Goal: Task Accomplishment & Management: Use online tool/utility

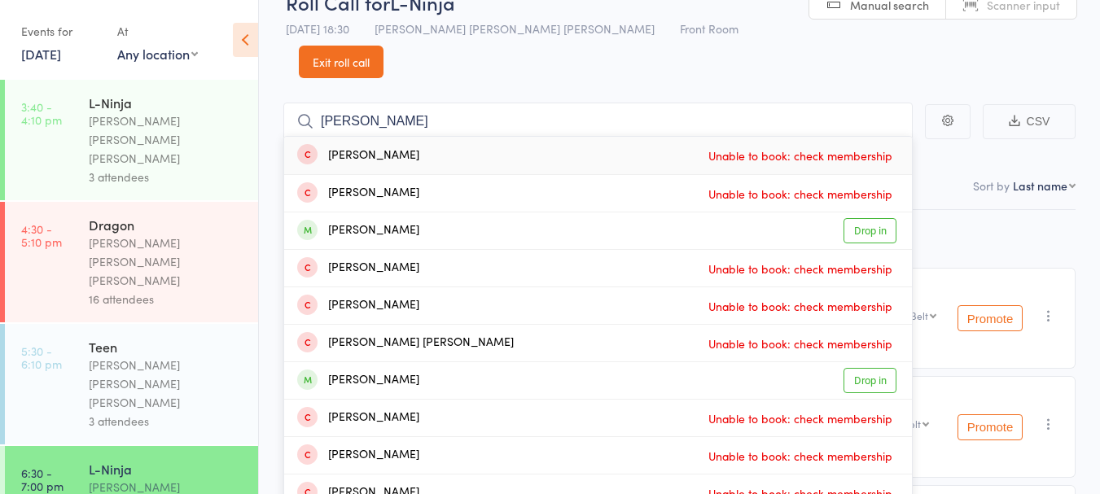
type input "[PERSON_NAME]"
click at [454, 213] on div "[PERSON_NAME] Drop in" at bounding box center [598, 231] width 628 height 37
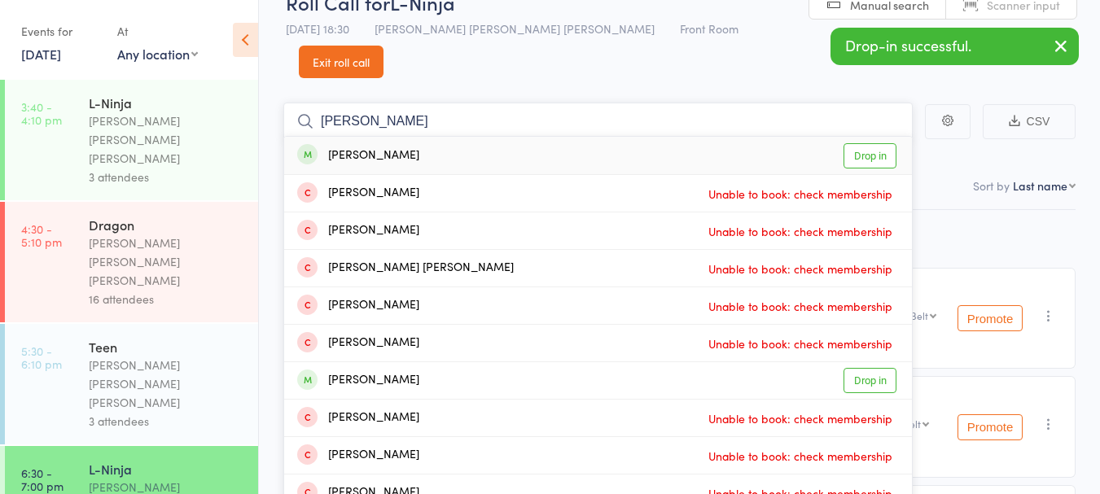
type input "[PERSON_NAME]"
click at [459, 137] on div "[PERSON_NAME] Drop in" at bounding box center [598, 155] width 628 height 37
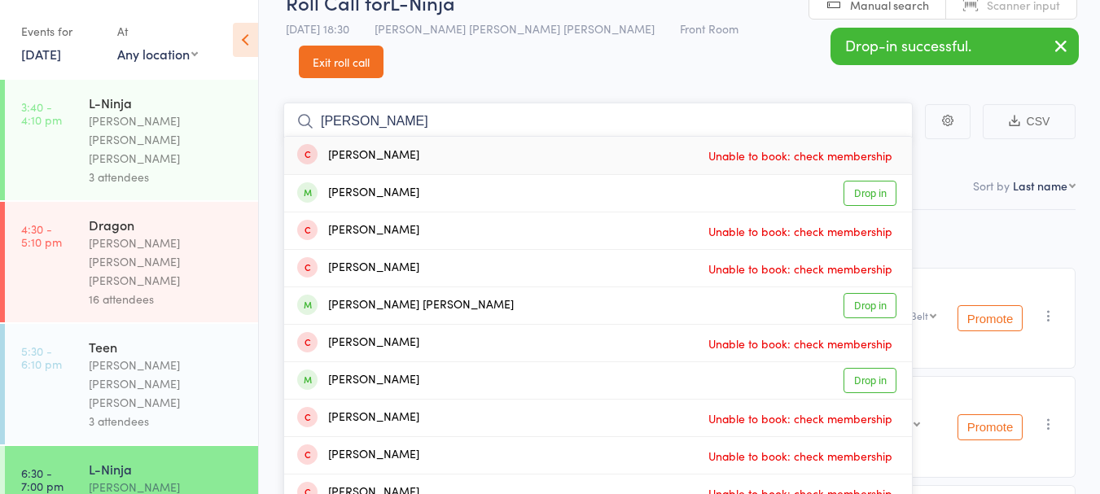
type input "[PERSON_NAME]"
click at [446, 175] on div "[PERSON_NAME] Drop in" at bounding box center [598, 193] width 628 height 37
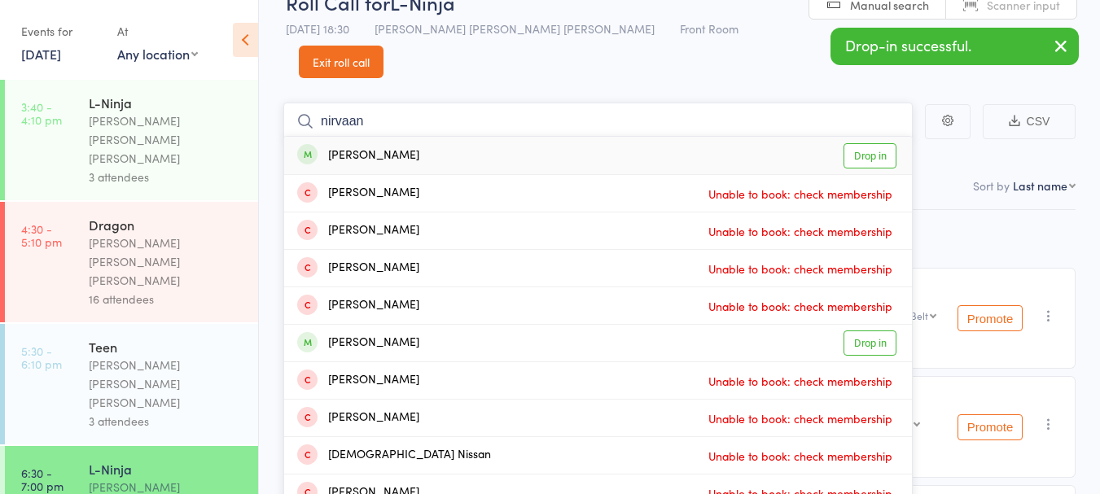
type input "nirvaan"
click at [489, 137] on div "[PERSON_NAME] Drop in" at bounding box center [598, 155] width 628 height 37
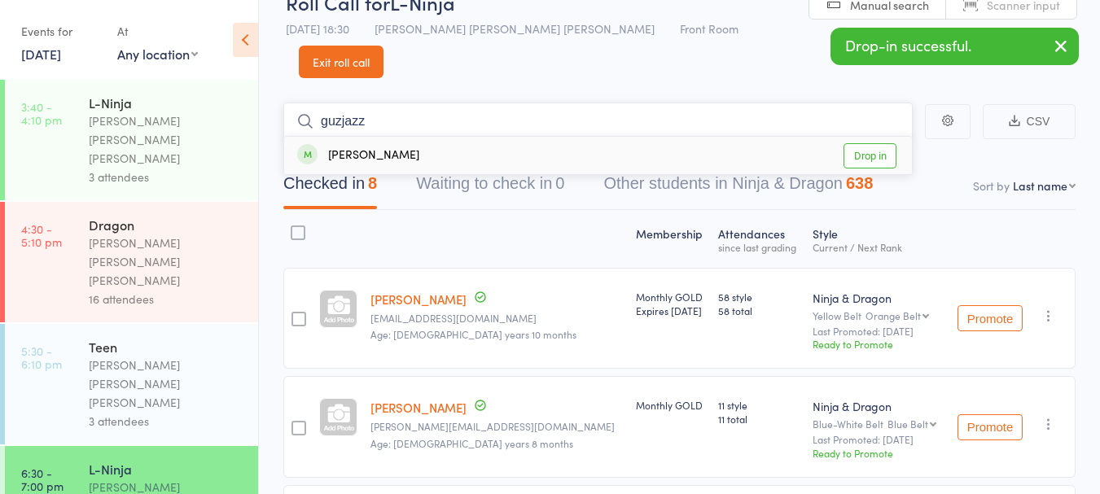
type input "guzjazz"
click at [458, 137] on div "[PERSON_NAME] Drop in" at bounding box center [598, 155] width 628 height 37
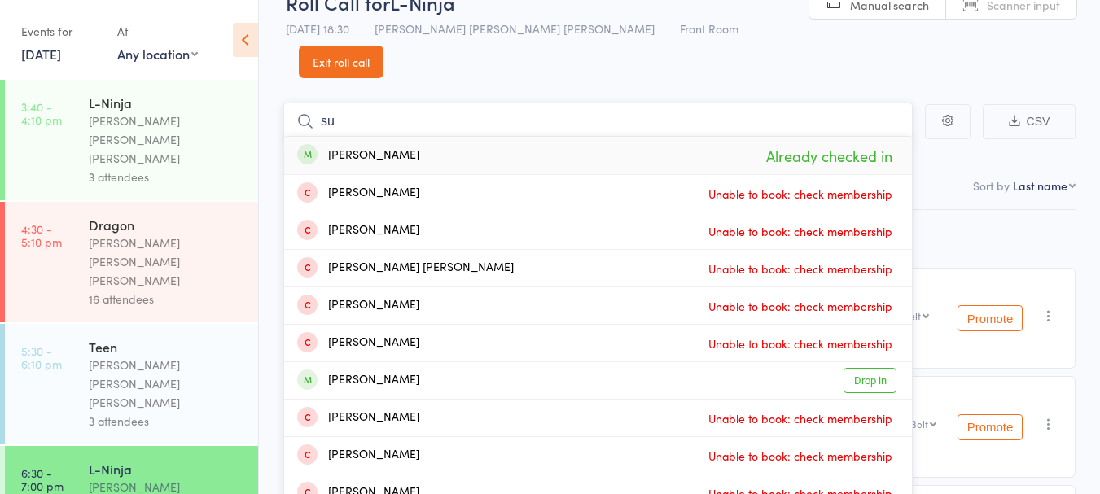
type input "s"
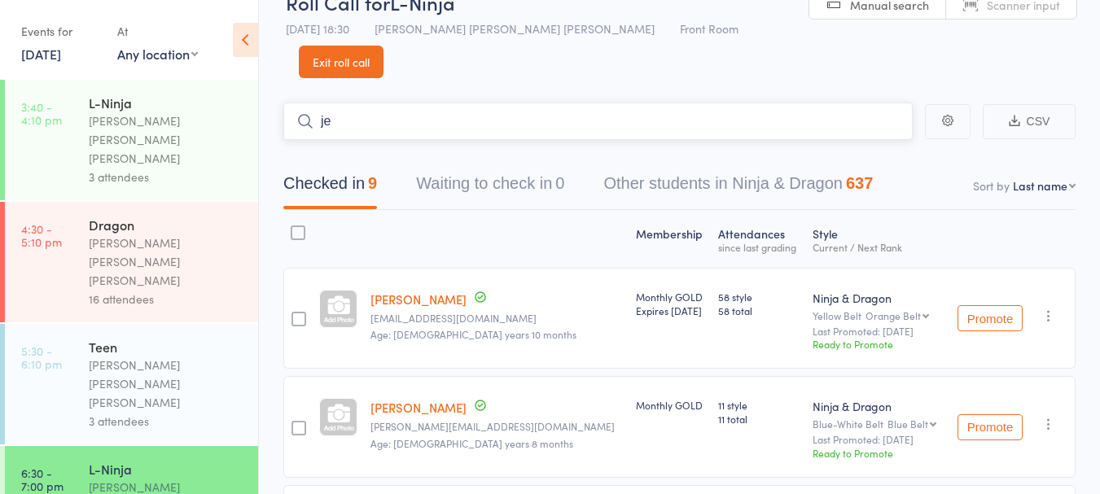
type input "j"
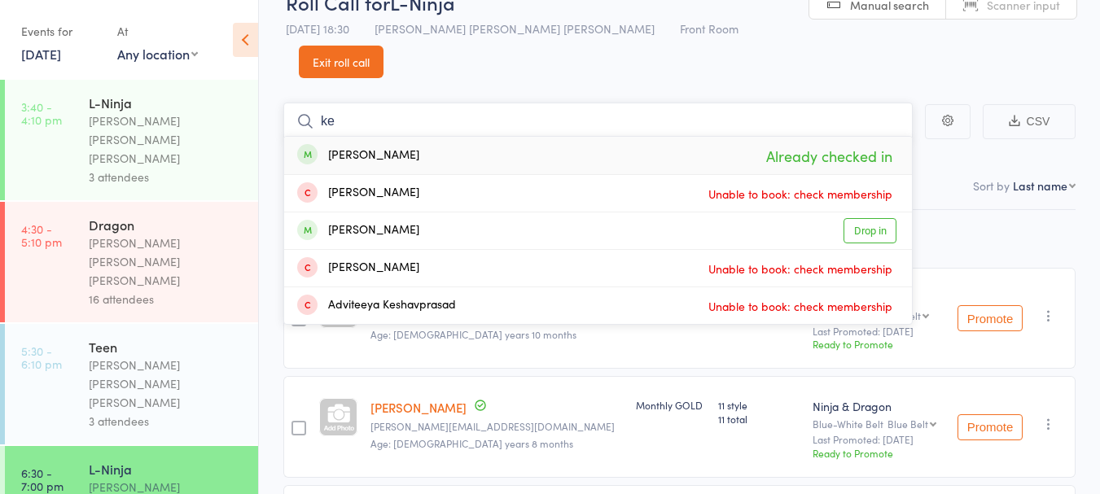
type input "k"
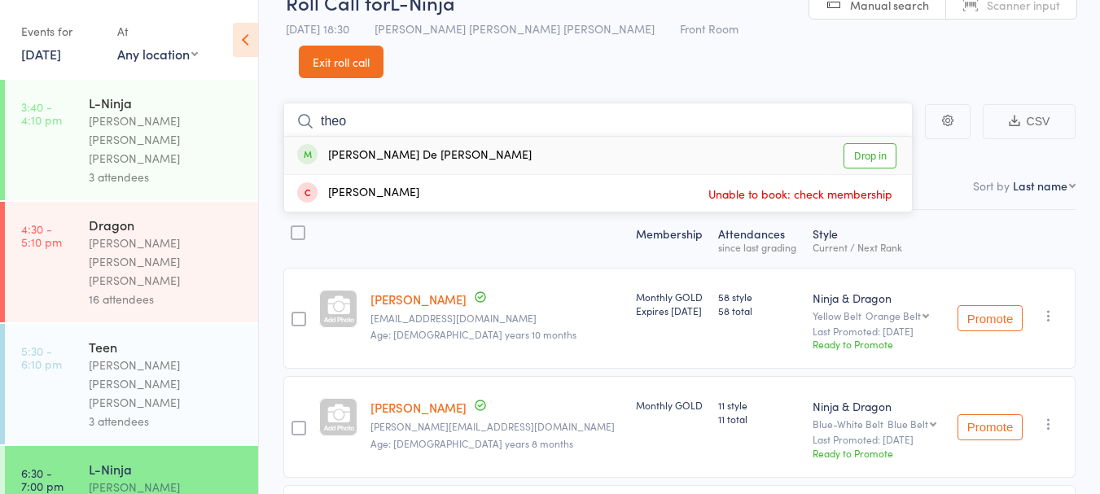
type input "theo"
click at [459, 137] on div "[PERSON_NAME] De [PERSON_NAME] Drop in" at bounding box center [598, 155] width 628 height 37
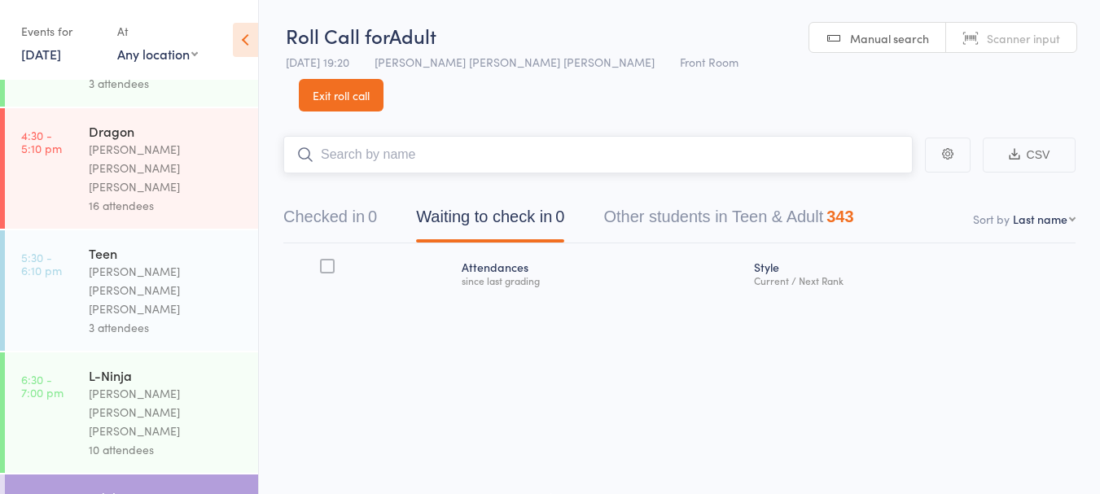
scroll to position [94, 0]
click at [358, 136] on input "search" at bounding box center [598, 154] width 630 height 37
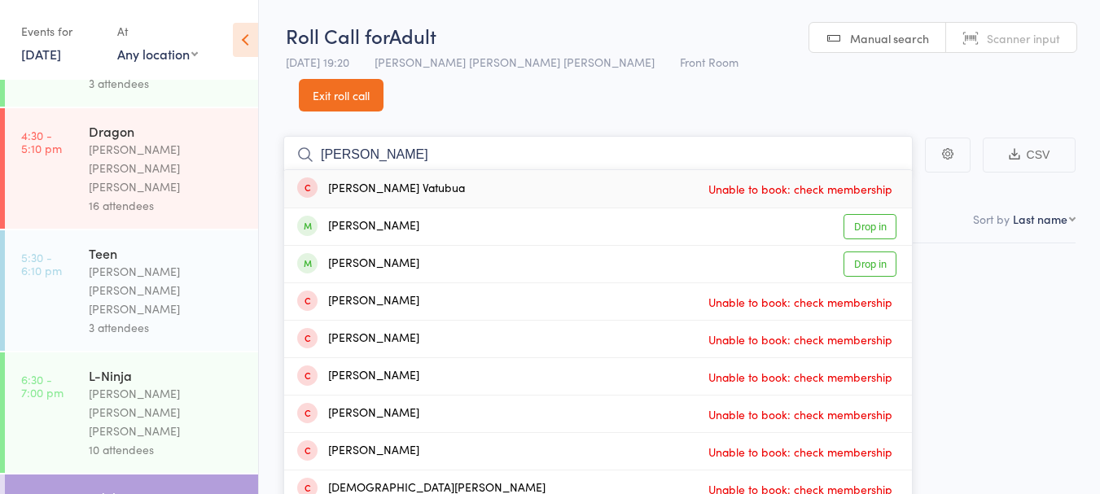
type input "[PERSON_NAME]"
click at [460, 208] on div "[PERSON_NAME] Drop in" at bounding box center [598, 226] width 628 height 37
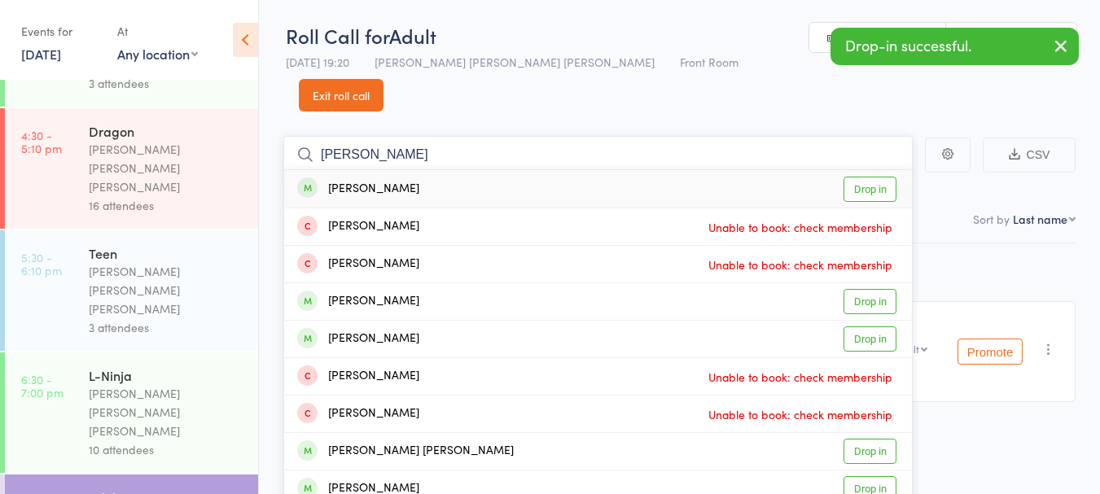
type input "[PERSON_NAME]"
click at [459, 170] on div "[PERSON_NAME] Drop in" at bounding box center [598, 188] width 628 height 37
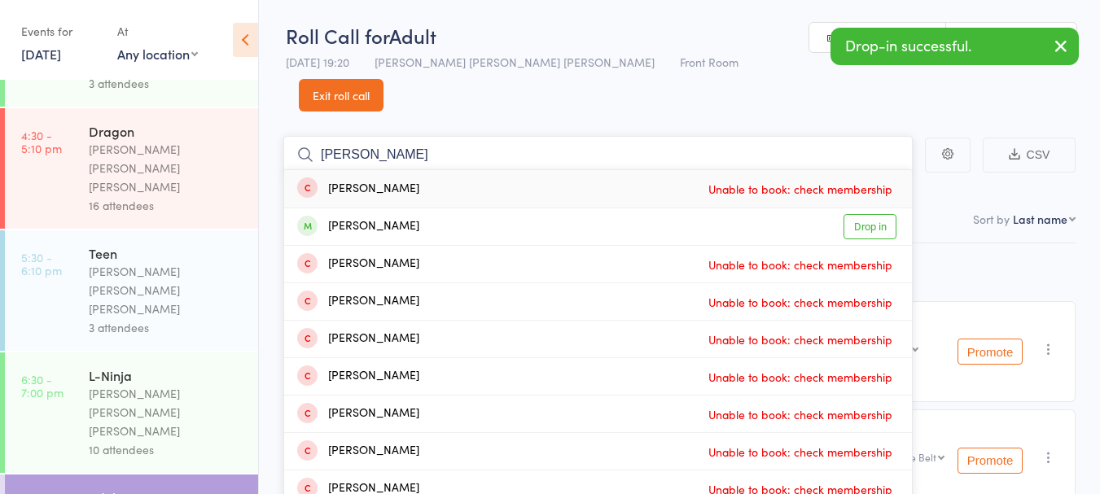
type input "[PERSON_NAME]"
click at [499, 208] on div "[PERSON_NAME] Drop in" at bounding box center [598, 226] width 628 height 37
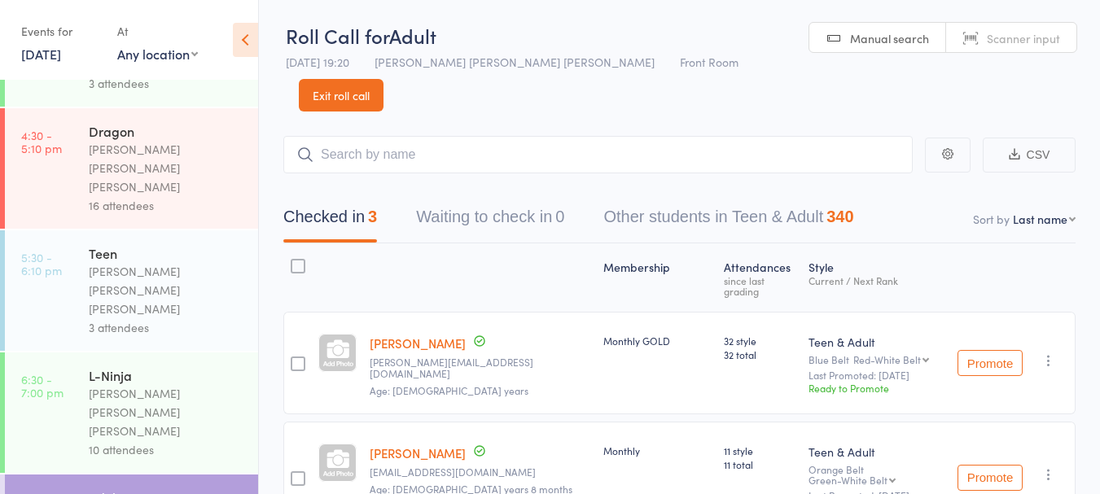
click at [193, 441] on div "10 attendees" at bounding box center [167, 450] width 156 height 19
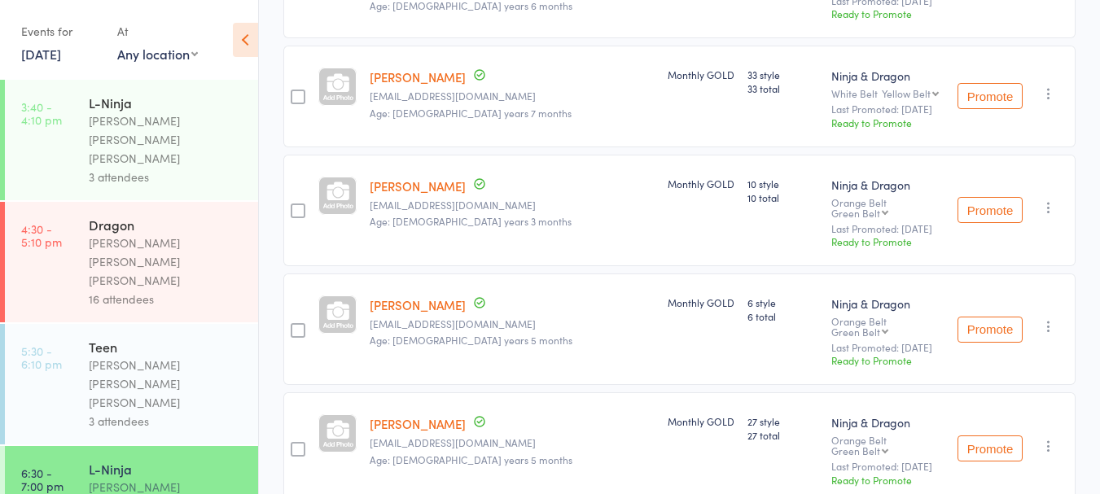
scroll to position [624, 0]
click at [419, 178] on link "[PERSON_NAME]" at bounding box center [418, 186] width 96 height 17
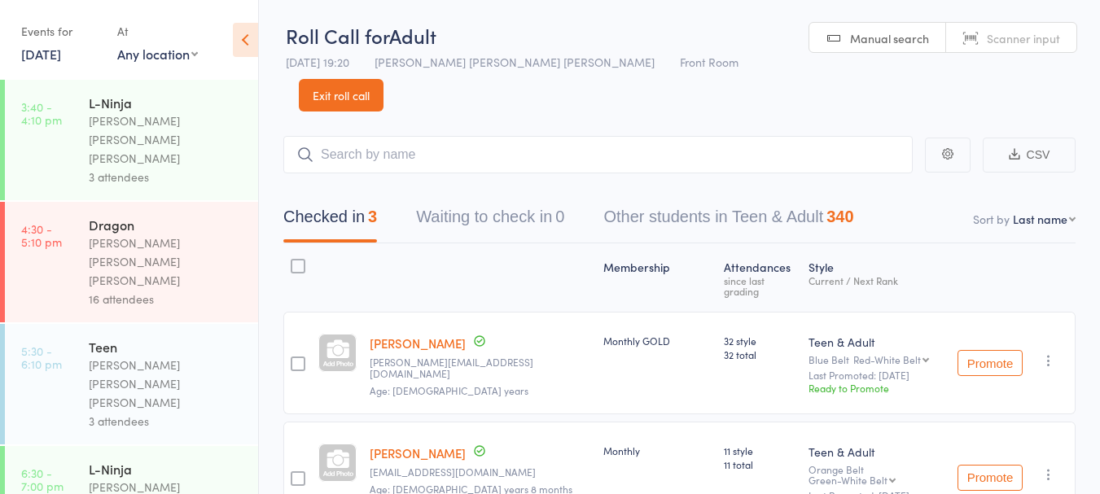
scroll to position [94, 0]
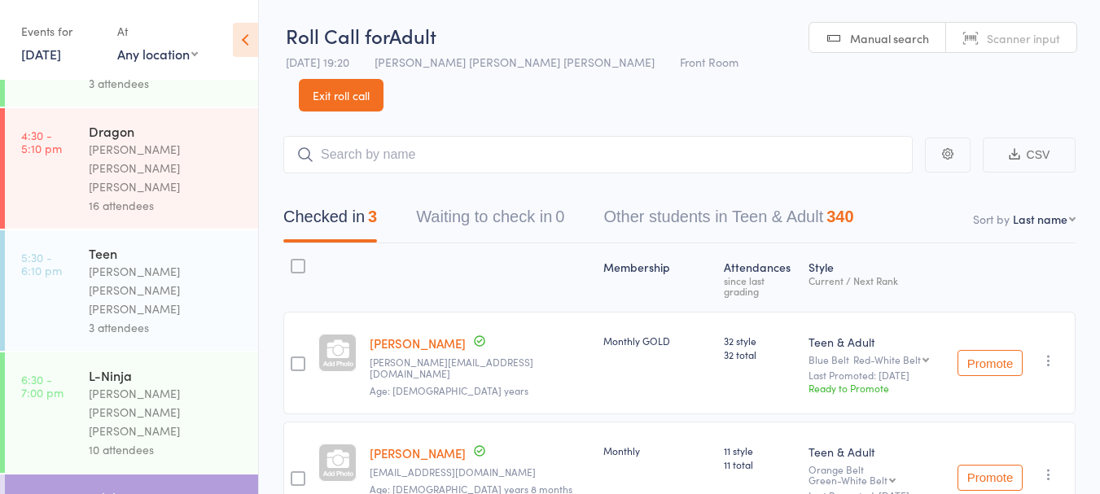
click at [407, 136] on input "search" at bounding box center [598, 154] width 630 height 37
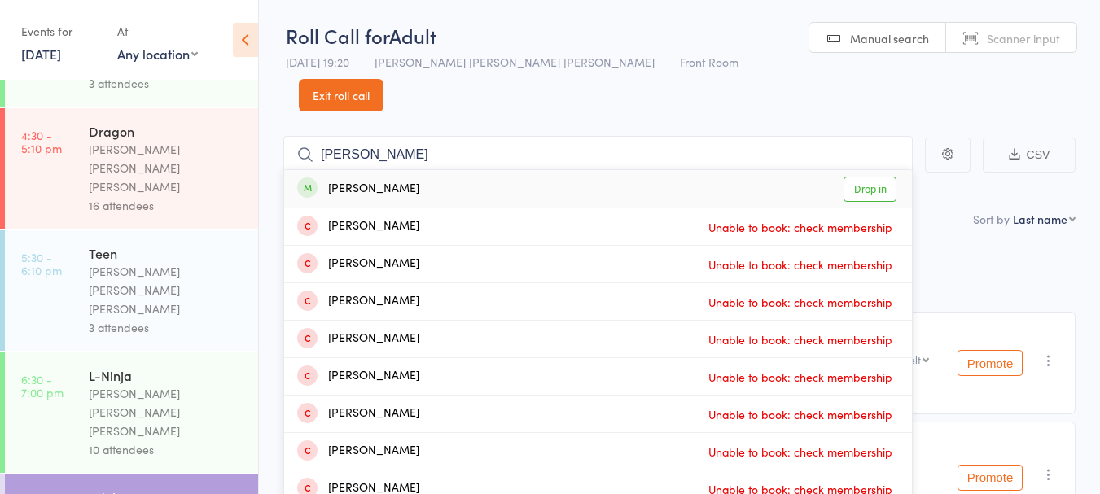
type input "[PERSON_NAME]"
click at [457, 170] on div "[PERSON_NAME] Drop in" at bounding box center [598, 188] width 628 height 37
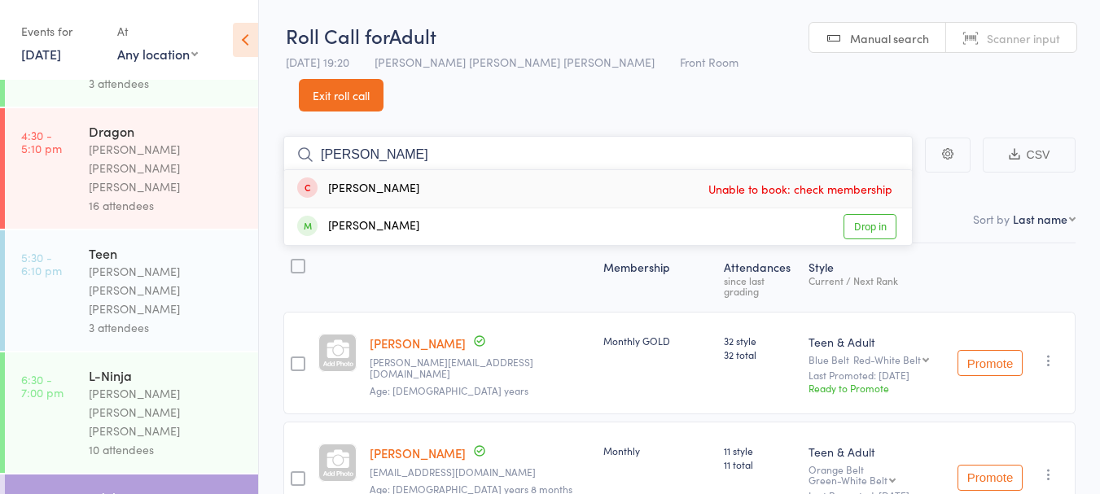
type input "[PERSON_NAME]"
click at [390, 208] on div "[PERSON_NAME] Drop in" at bounding box center [598, 226] width 628 height 37
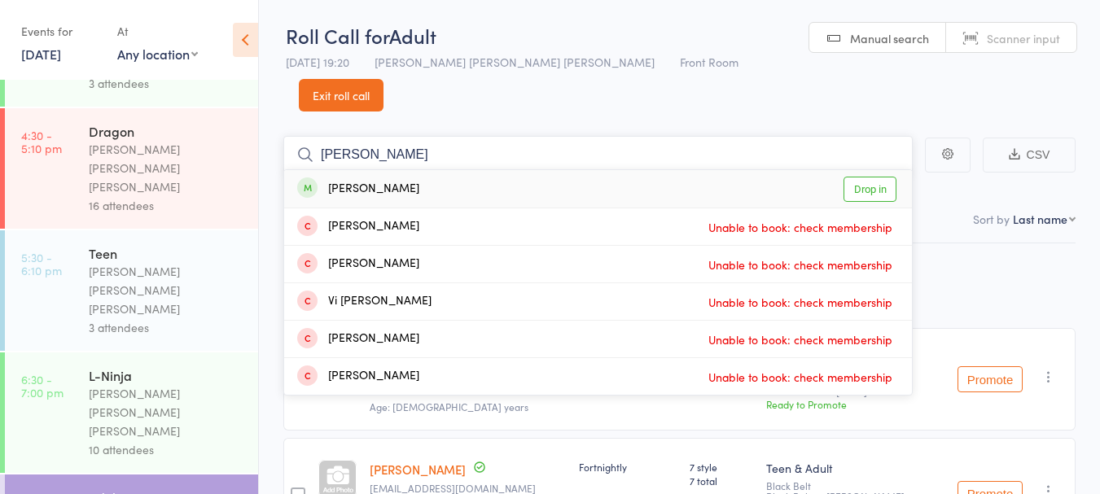
type input "[PERSON_NAME]"
click at [479, 170] on div "[PERSON_NAME] Drop in" at bounding box center [598, 188] width 628 height 37
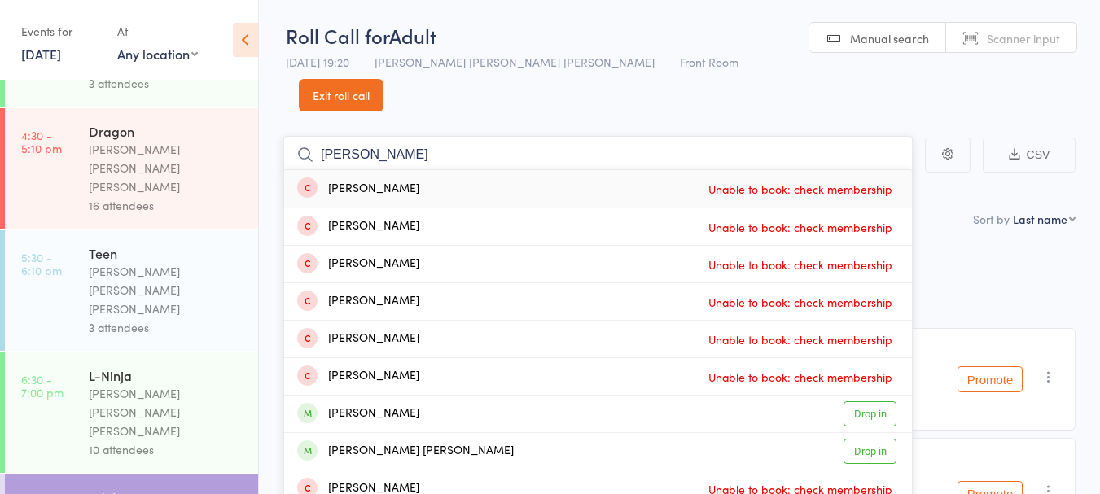
type input "[PERSON_NAME]"
click at [477, 396] on div "[PERSON_NAME] Drop in" at bounding box center [598, 414] width 628 height 37
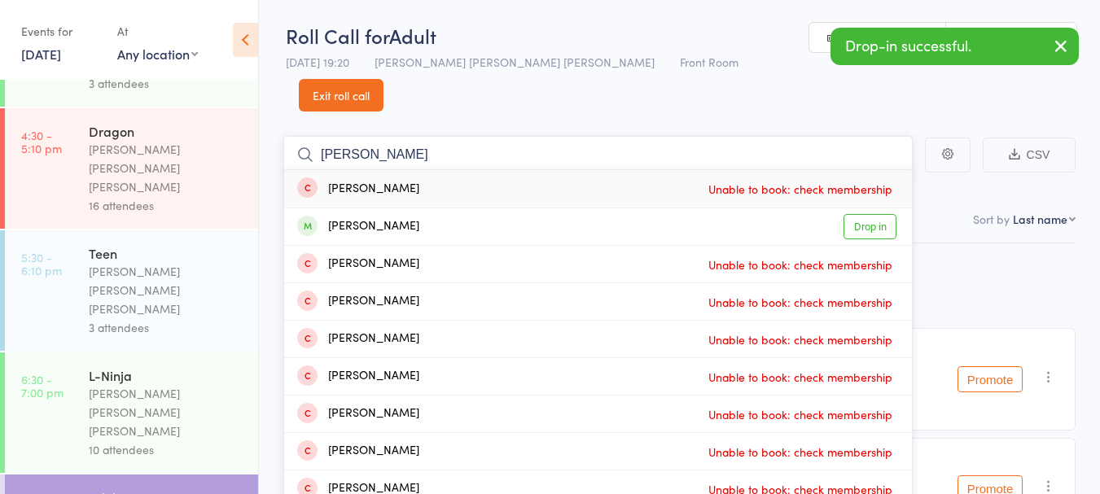
type input "[PERSON_NAME]"
click at [473, 208] on div "[PERSON_NAME] Drop in" at bounding box center [598, 226] width 628 height 37
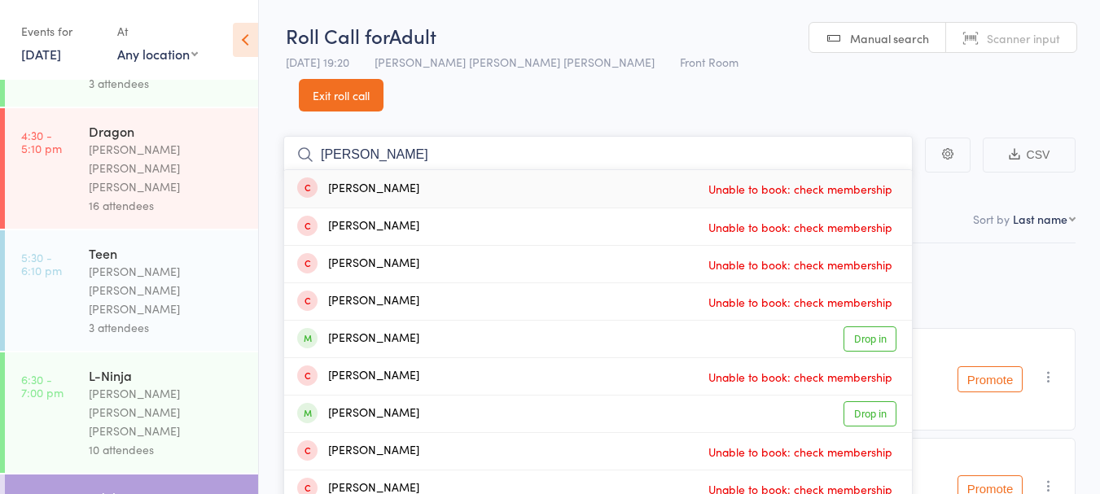
type input "[PERSON_NAME]"
click at [402, 396] on div "[PERSON_NAME] Drop in" at bounding box center [598, 414] width 628 height 37
